Goal: Navigation & Orientation: Find specific page/section

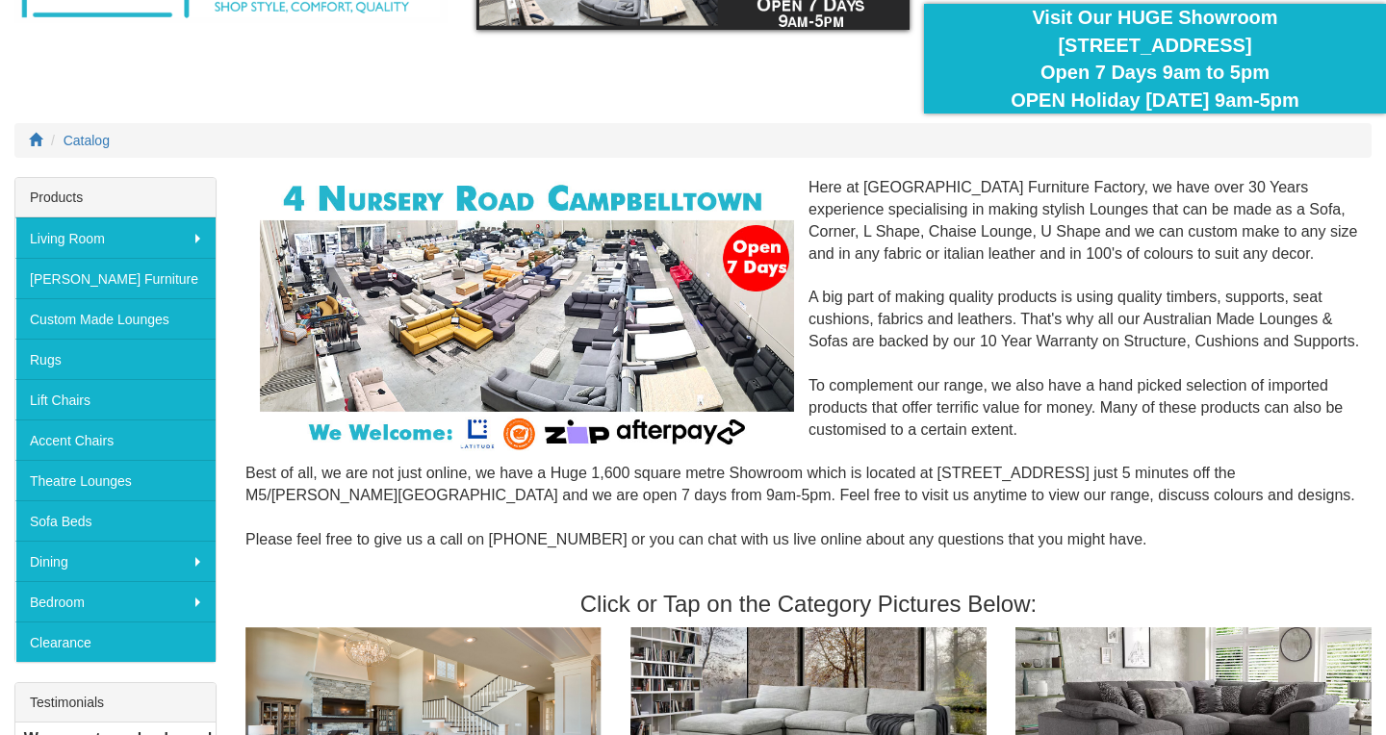
scroll to position [161, 0]
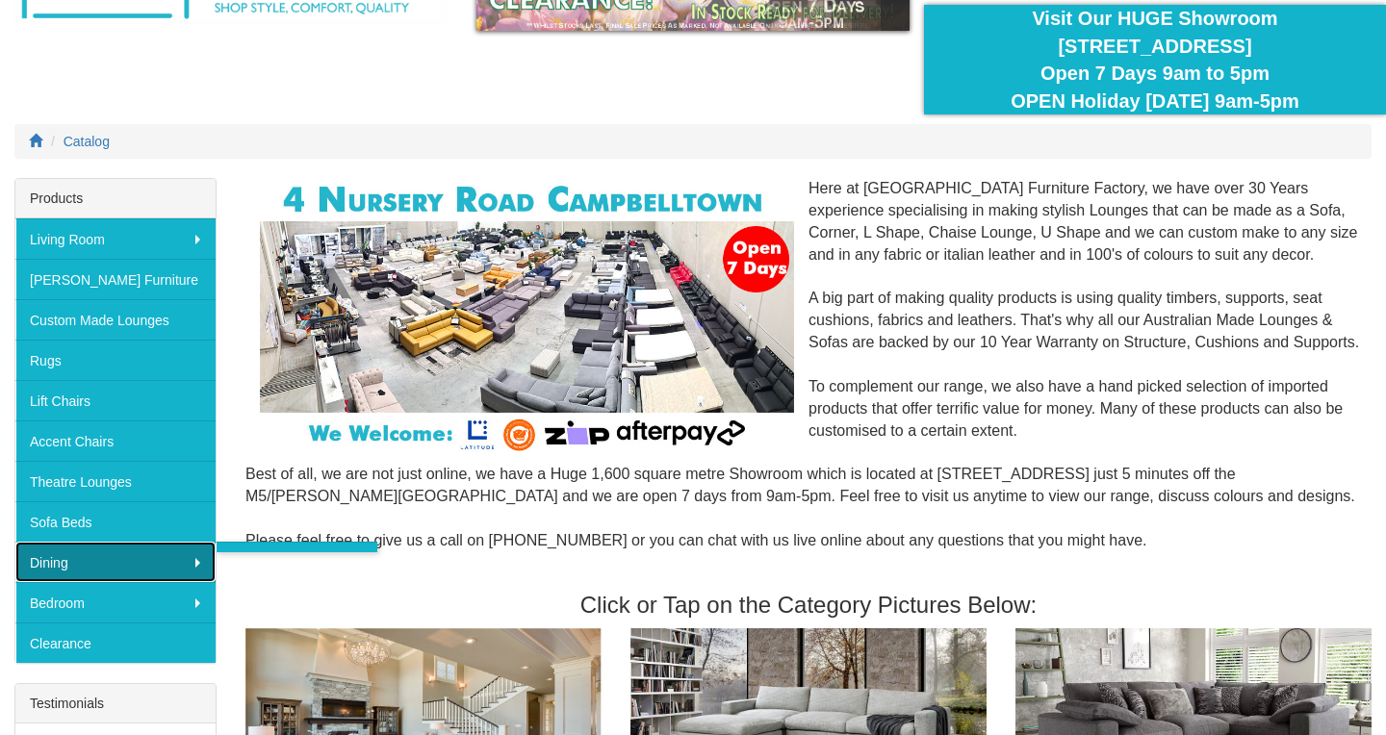
click at [89, 566] on link "Dining" at bounding box center [115, 562] width 200 height 40
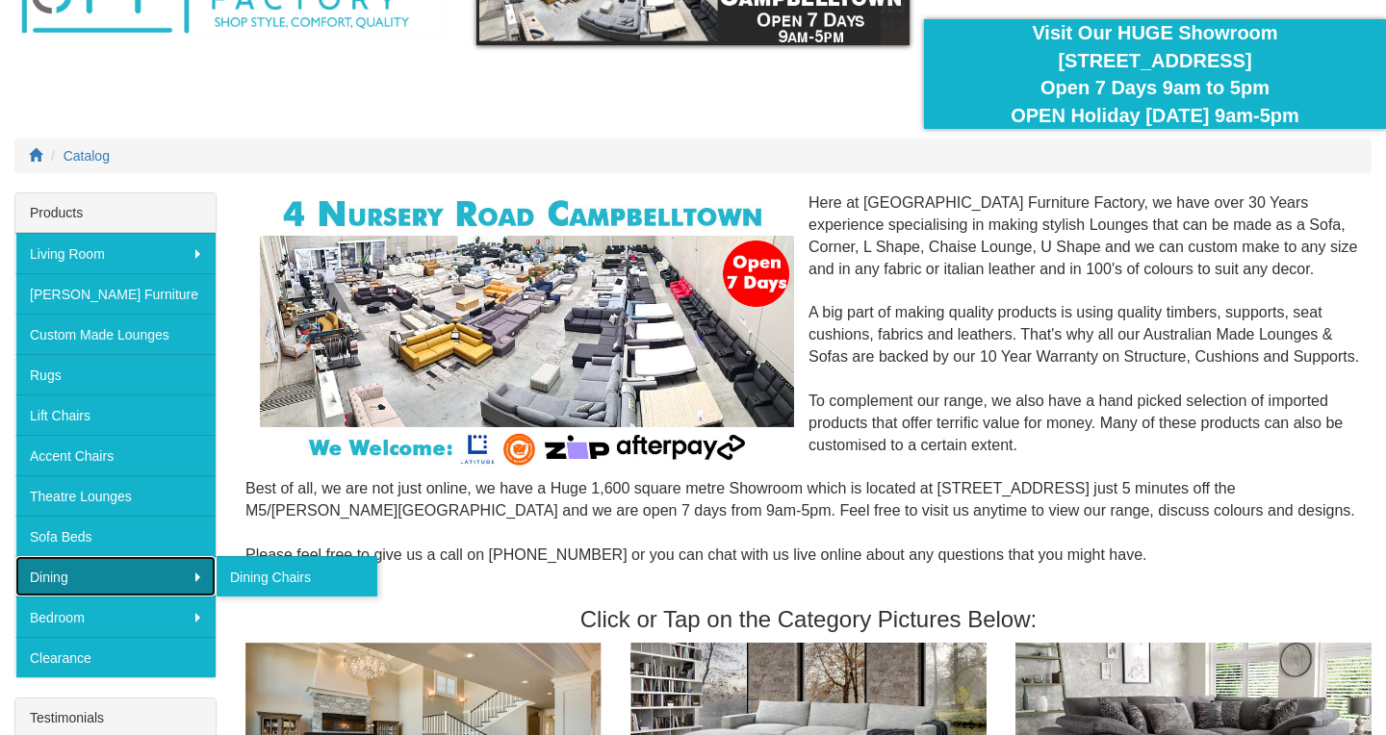
scroll to position [142, 0]
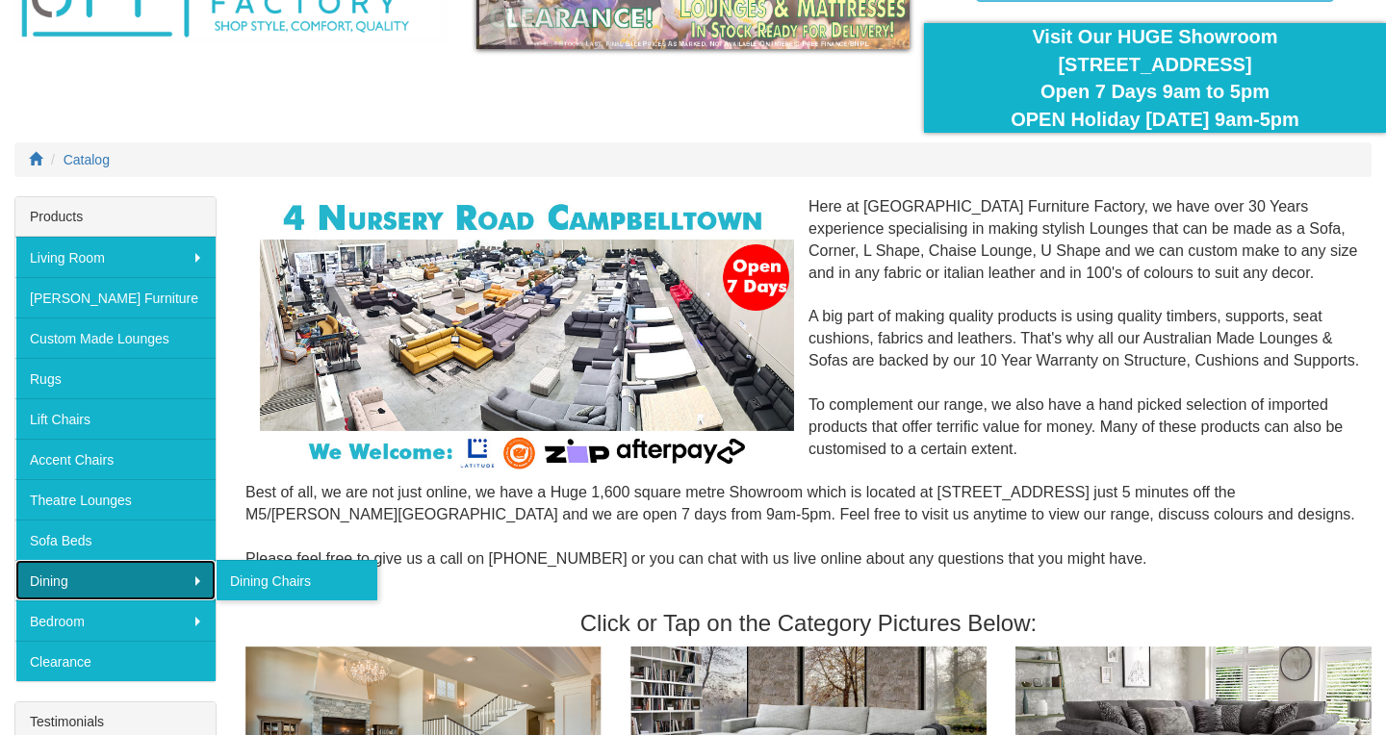
click at [159, 578] on link "Dining" at bounding box center [115, 580] width 200 height 40
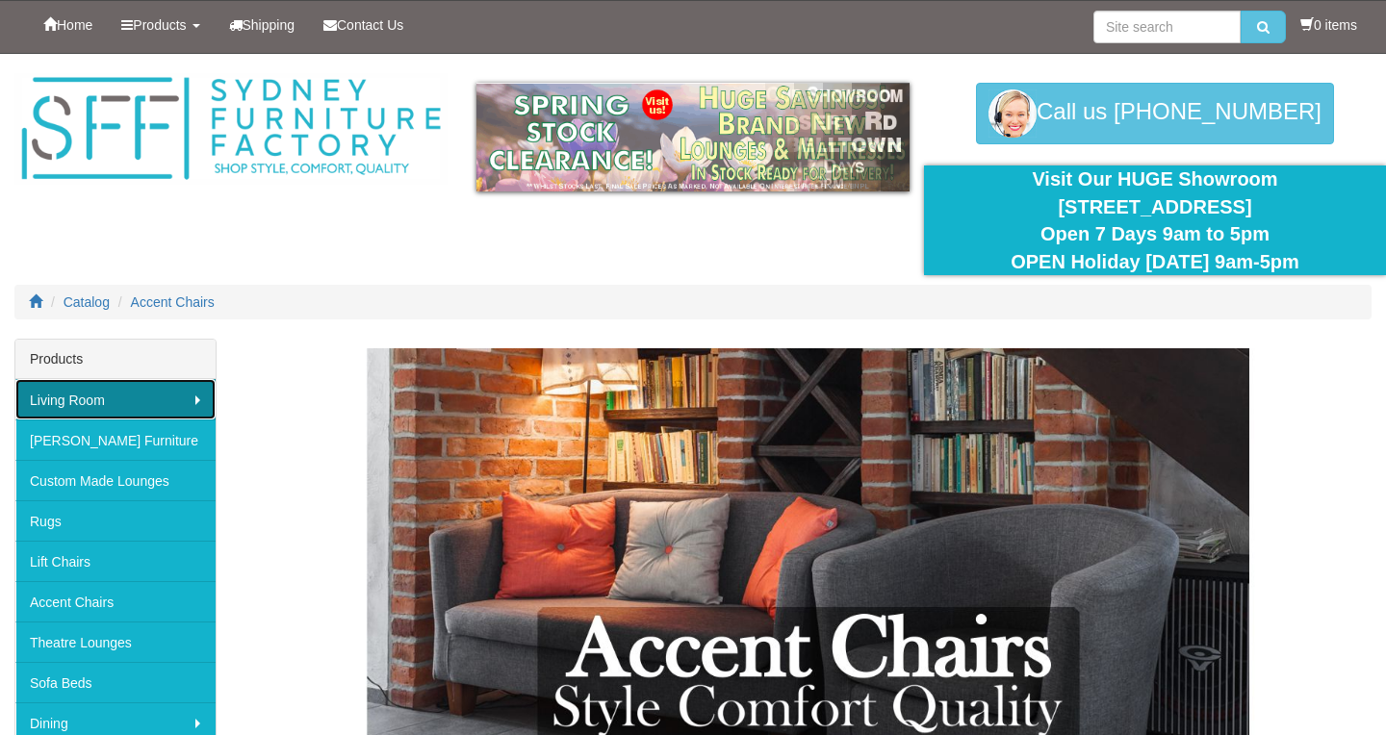
click at [86, 398] on link "Living Room" at bounding box center [115, 399] width 200 height 40
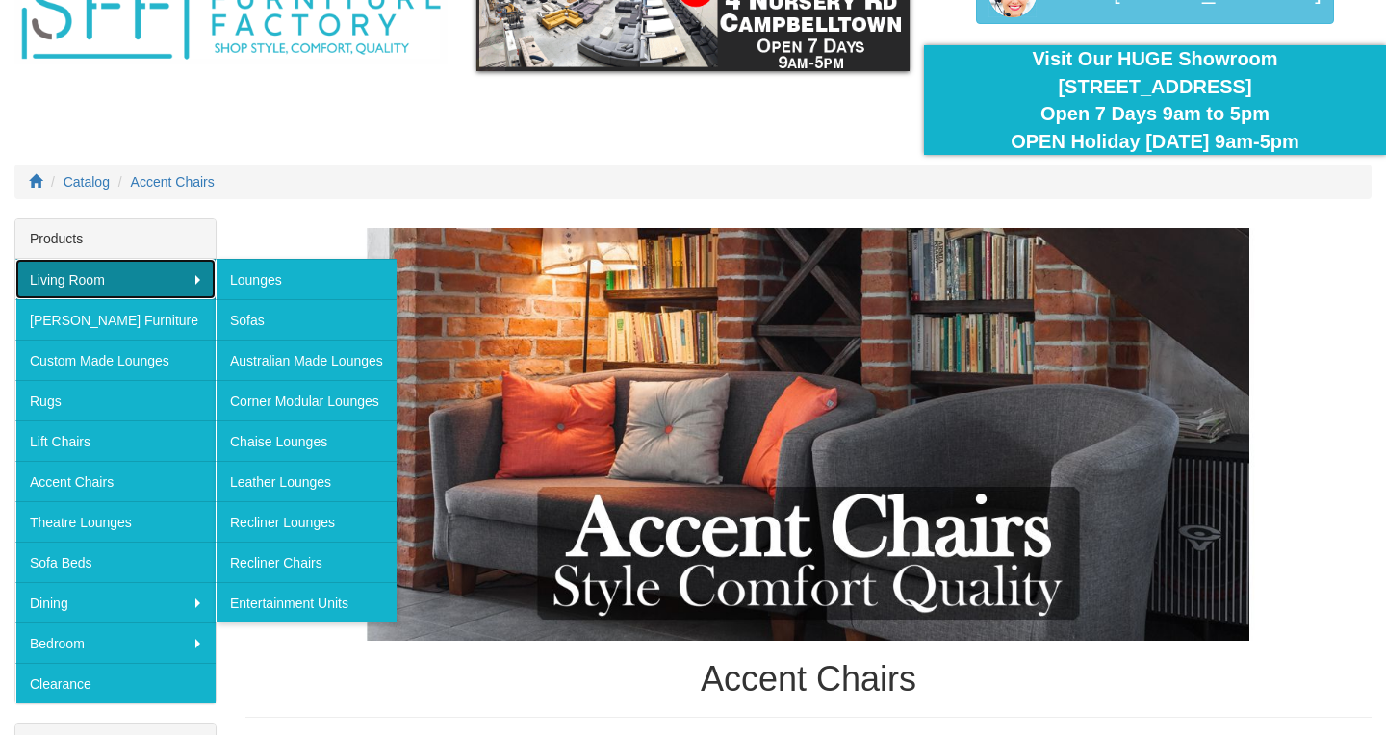
scroll to position [125, 0]
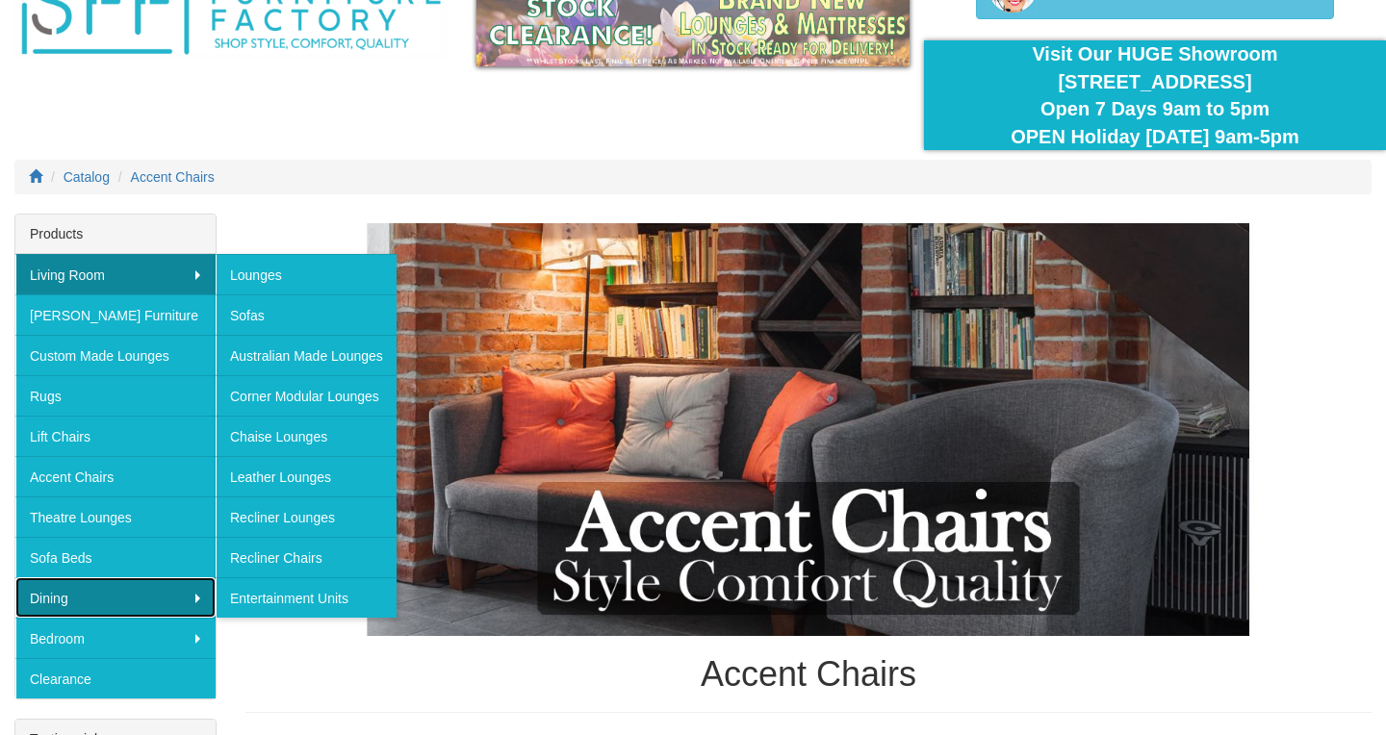
click at [186, 604] on link "Dining" at bounding box center [115, 597] width 200 height 40
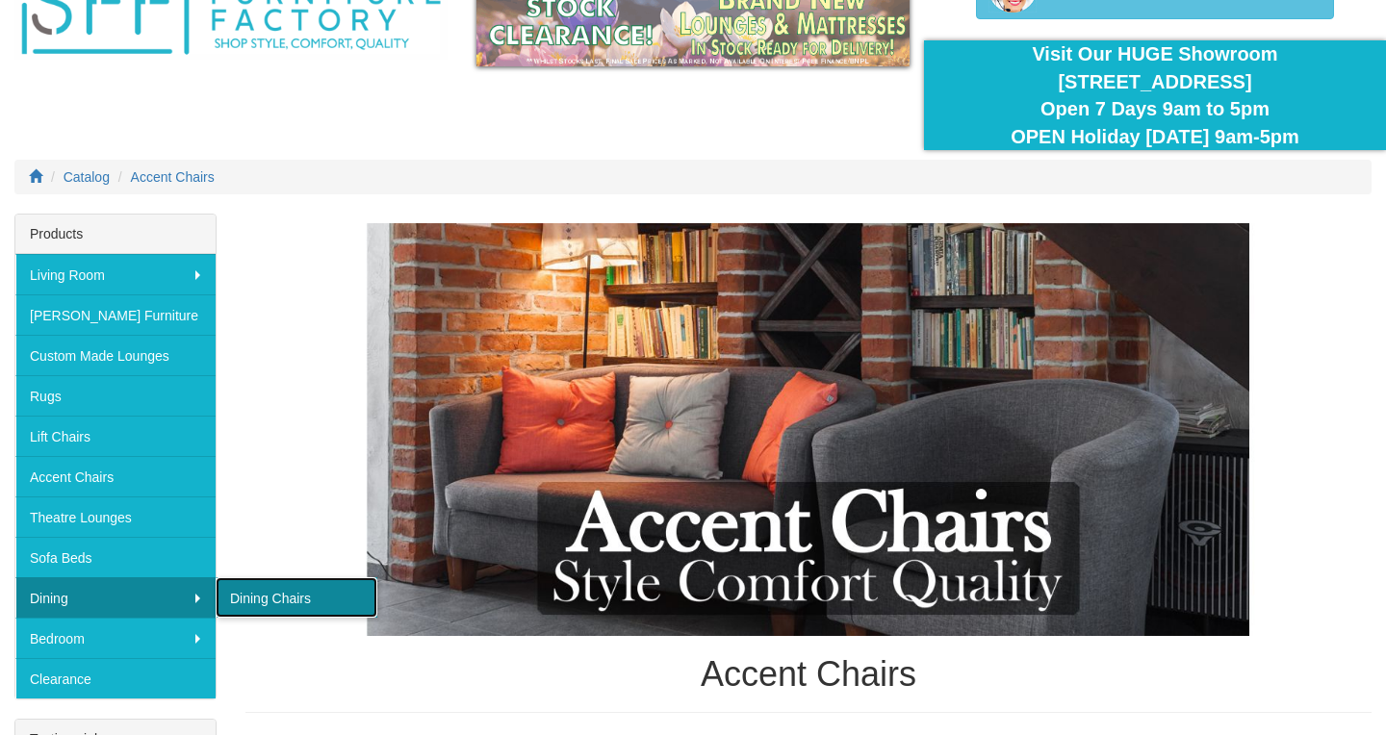
click at [281, 595] on link "Dining Chairs" at bounding box center [297, 597] width 162 height 40
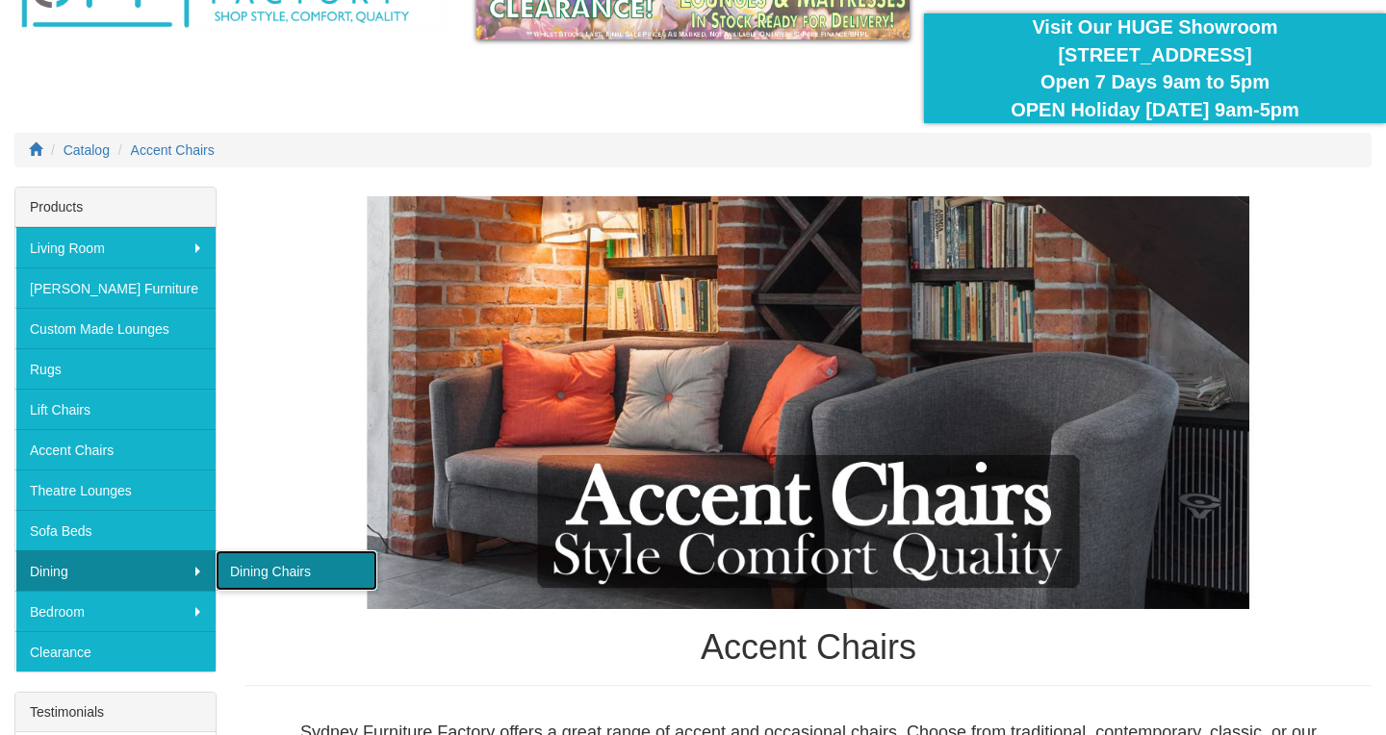
scroll to position [187, 0]
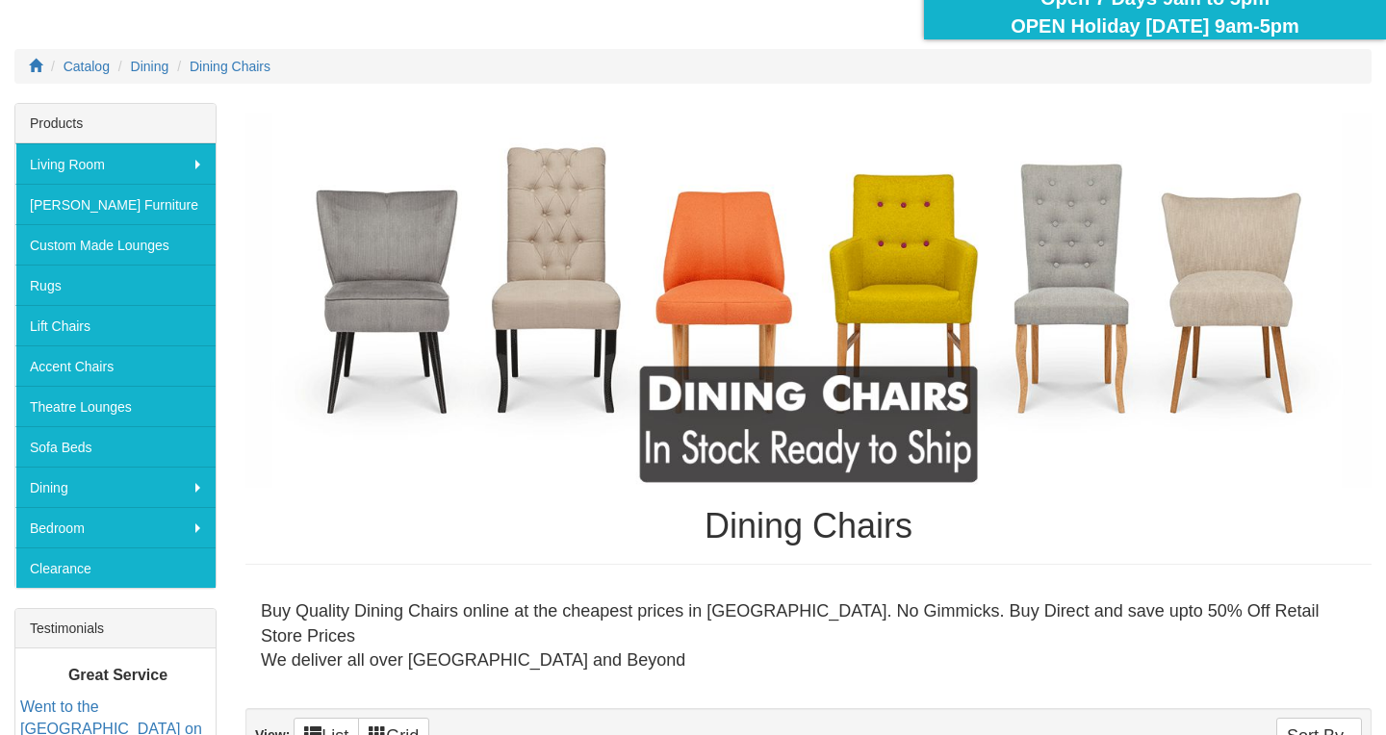
scroll to position [235, 0]
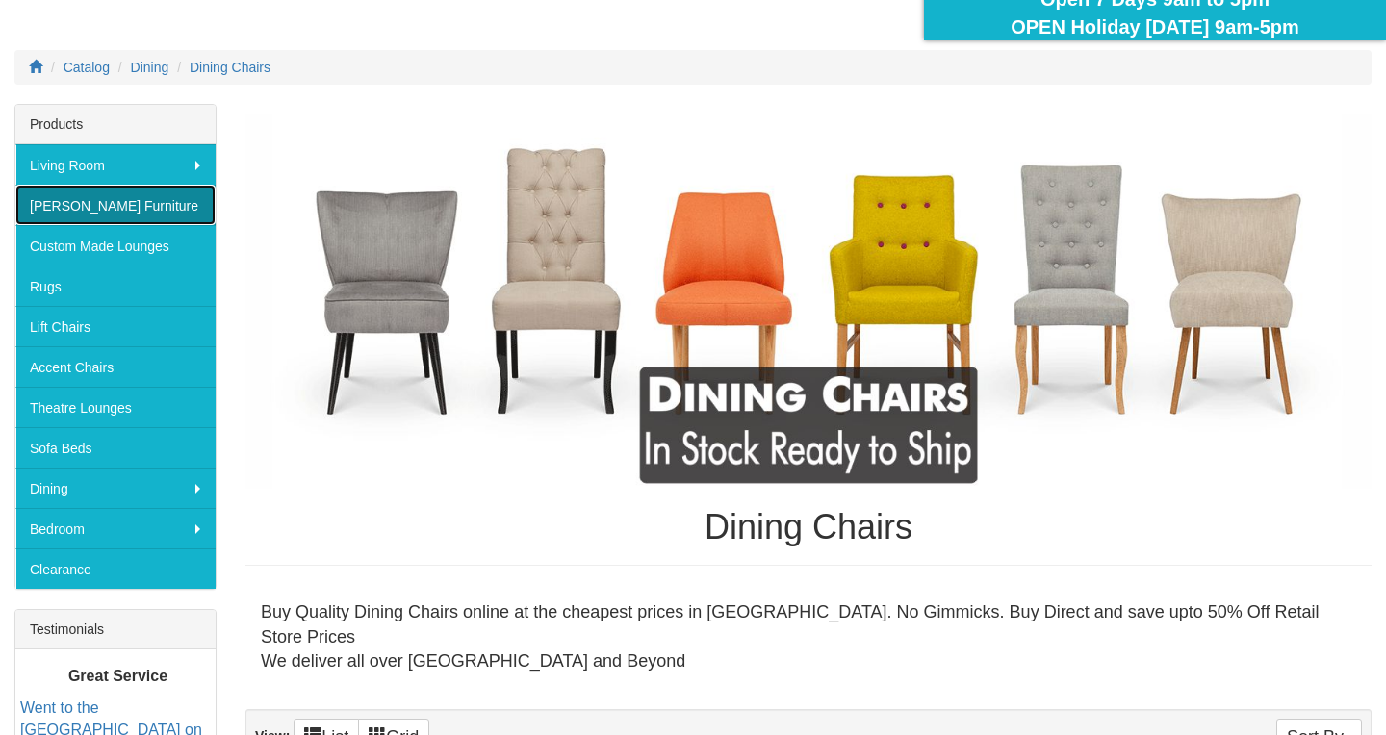
click at [109, 204] on link "[PERSON_NAME] Furniture" at bounding box center [115, 205] width 200 height 40
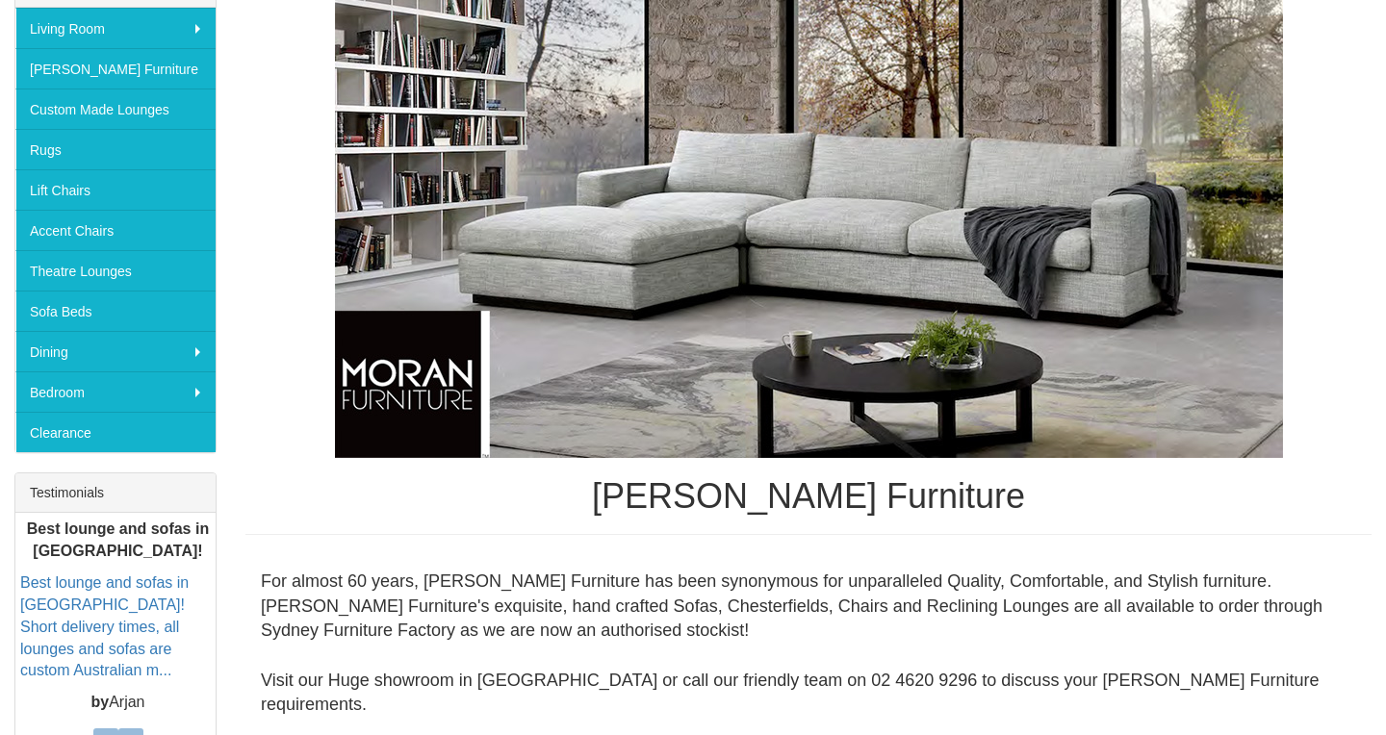
scroll to position [368, 0]
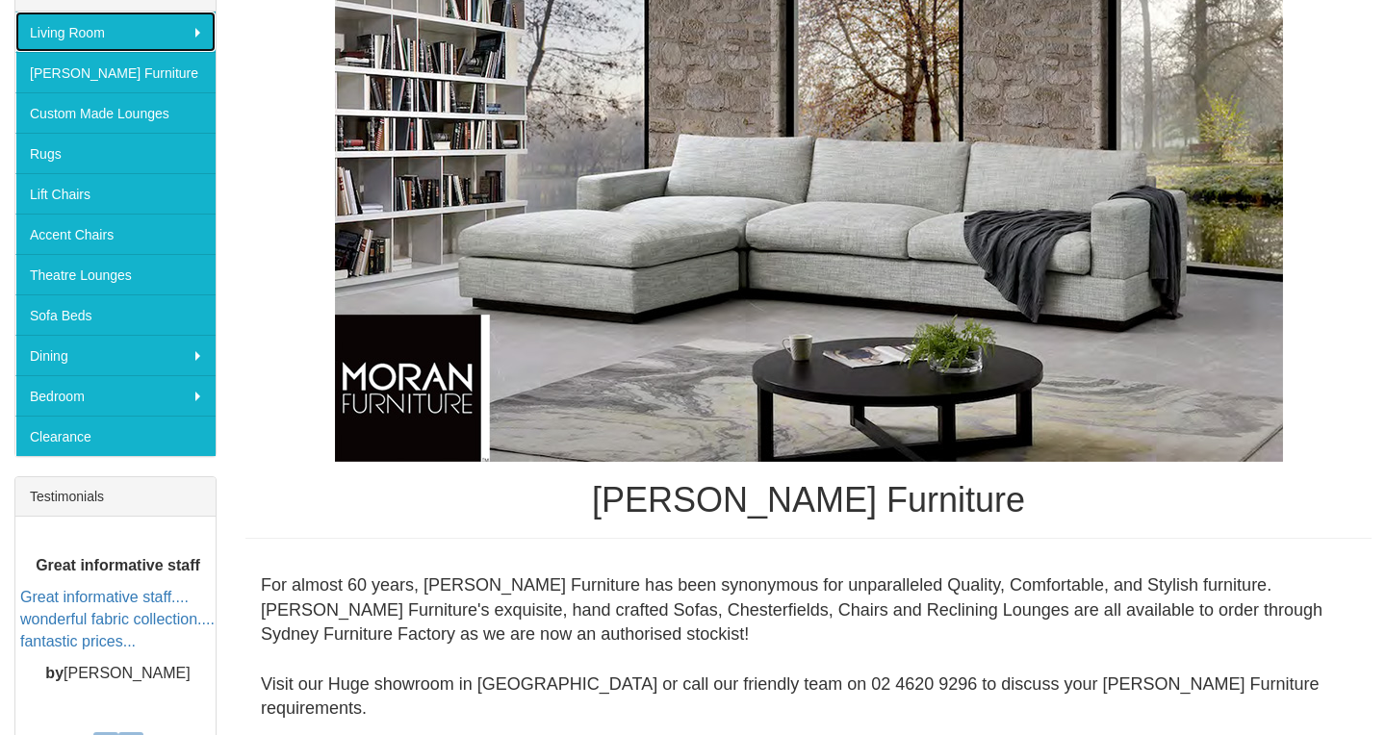
click at [113, 23] on link "Living Room" at bounding box center [115, 32] width 200 height 40
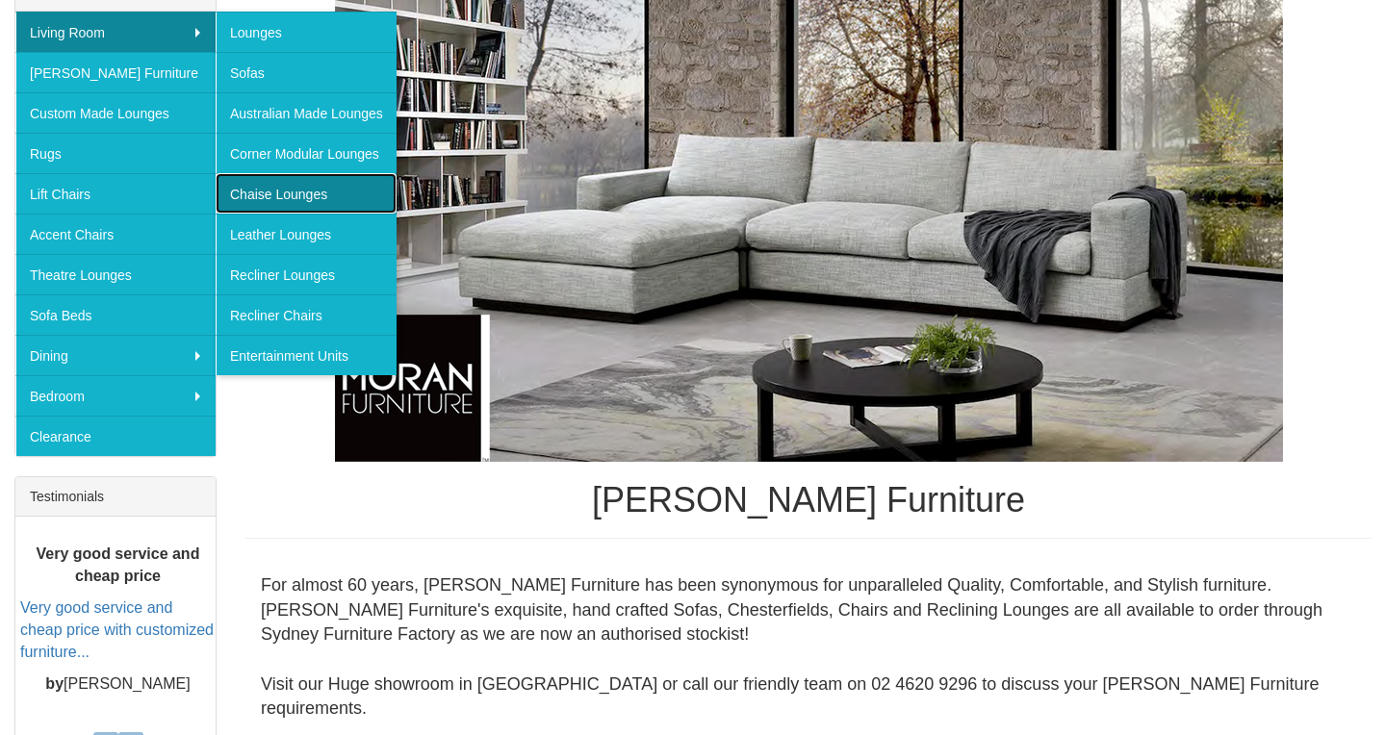
click at [264, 192] on link "Chaise Lounges" at bounding box center [306, 193] width 181 height 40
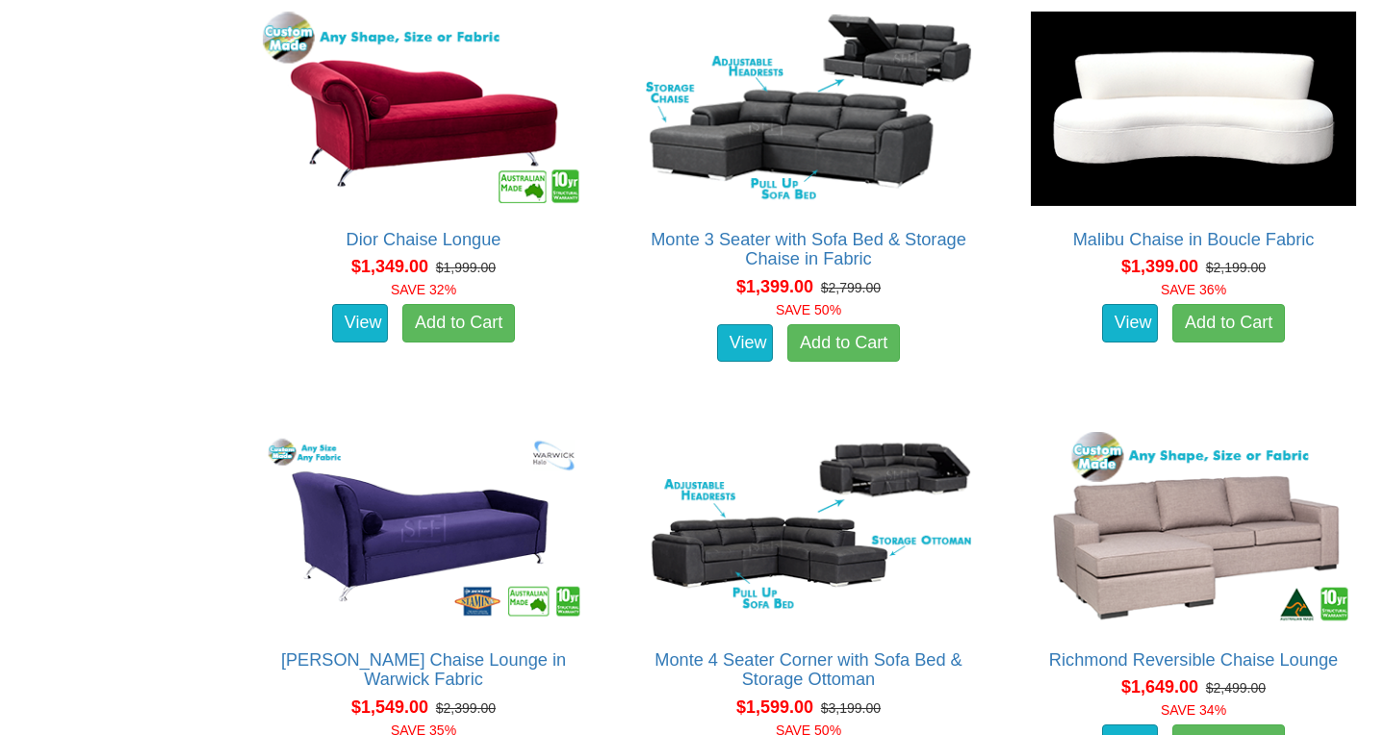
scroll to position [1270, 0]
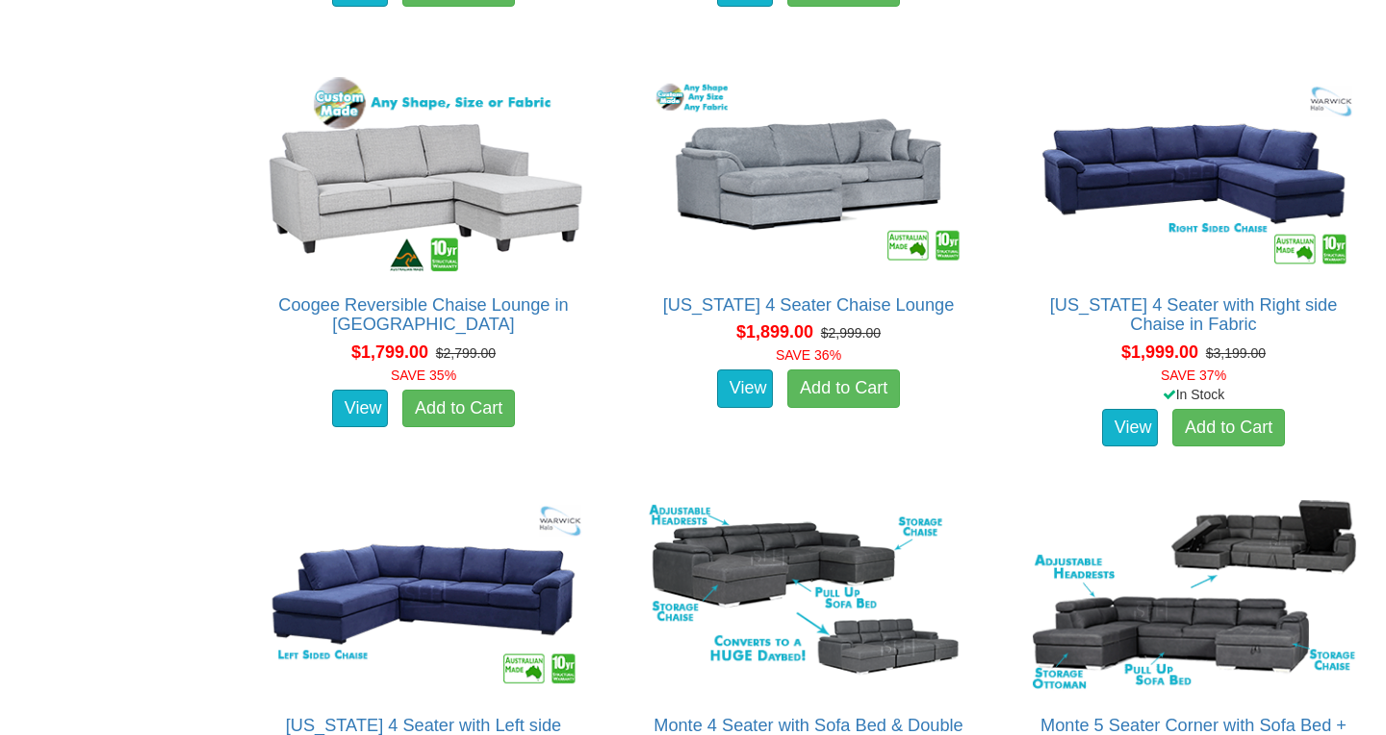
scroll to position [2041, 0]
